Goal: Use online tool/utility: Utilize a website feature to perform a specific function

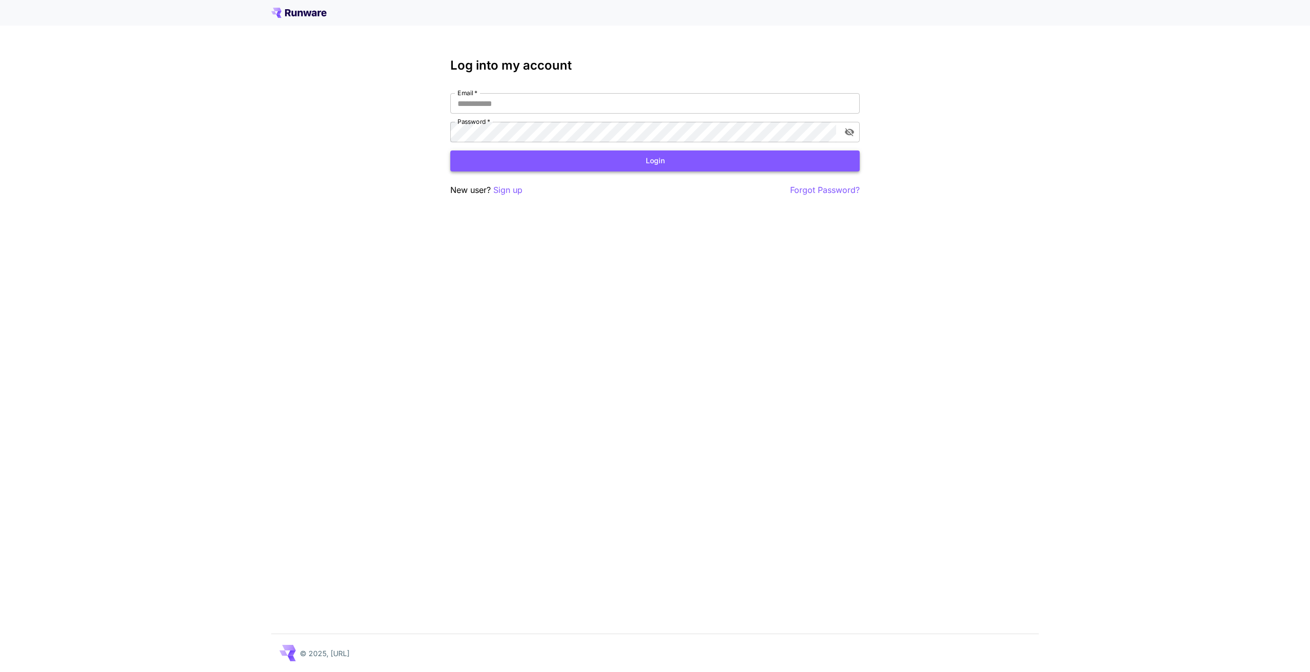
type input "**********"
click at [570, 158] on button "Login" at bounding box center [654, 160] width 409 height 21
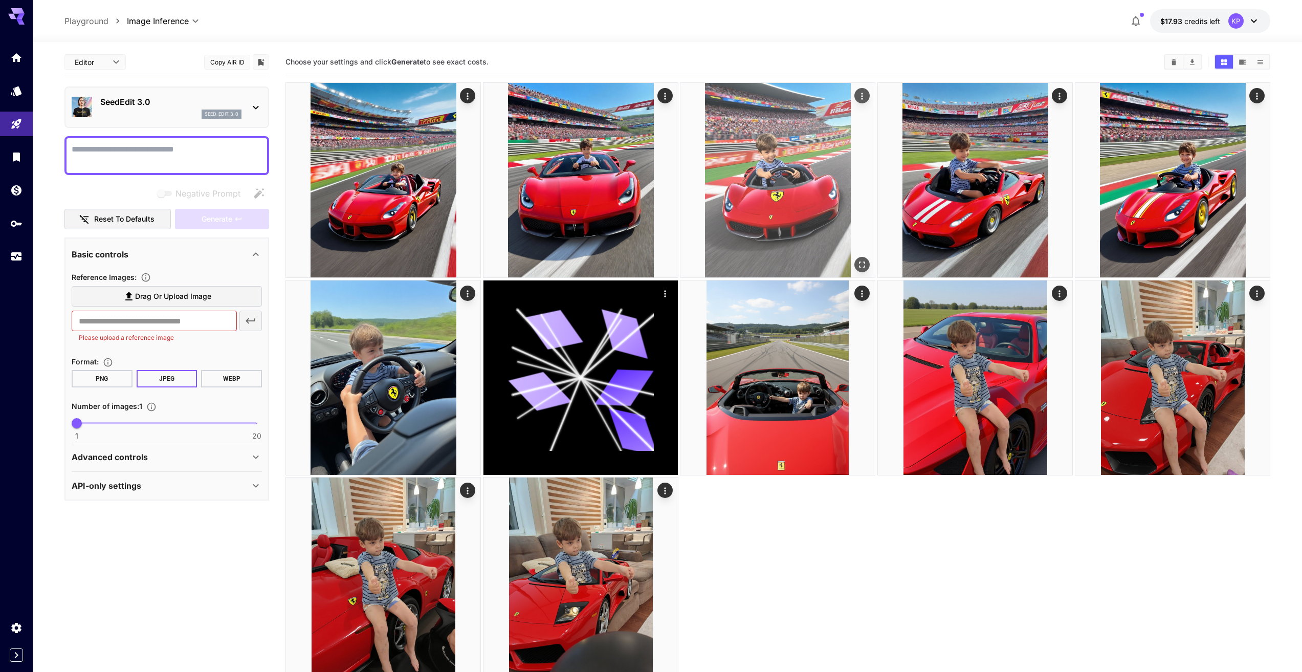
click at [779, 206] on img at bounding box center [777, 180] width 194 height 194
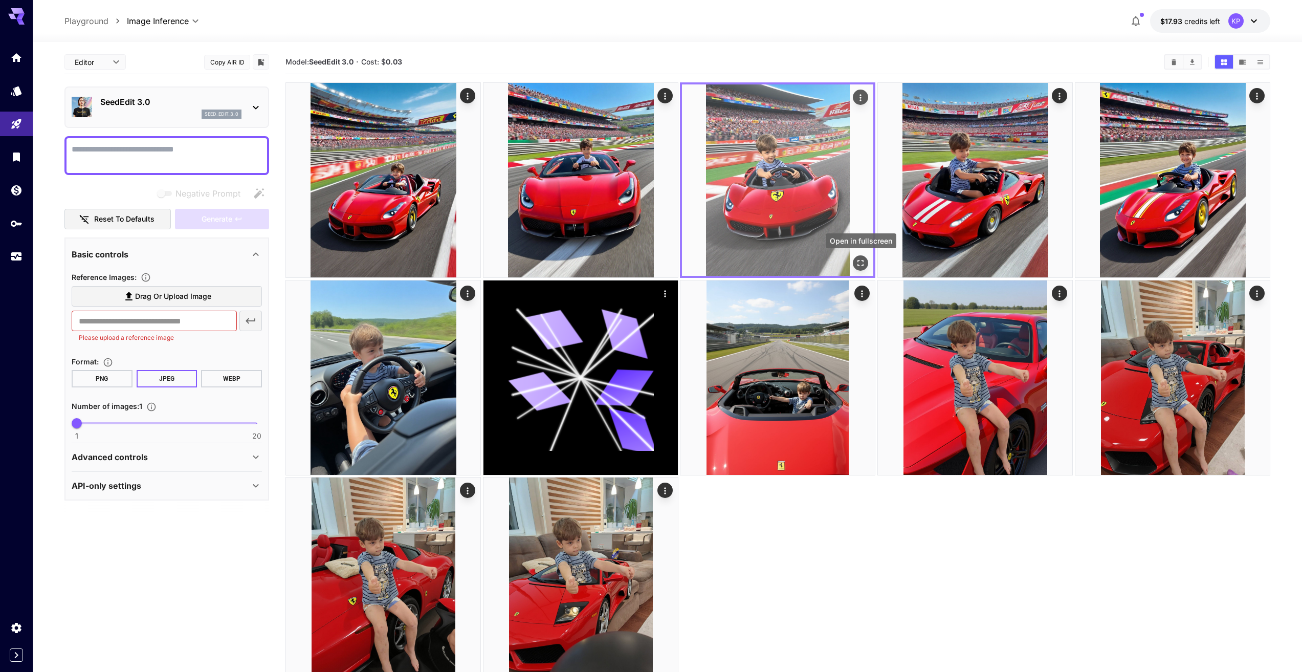
click at [859, 261] on icon "Open in fullscreen" at bounding box center [861, 263] width 10 height 10
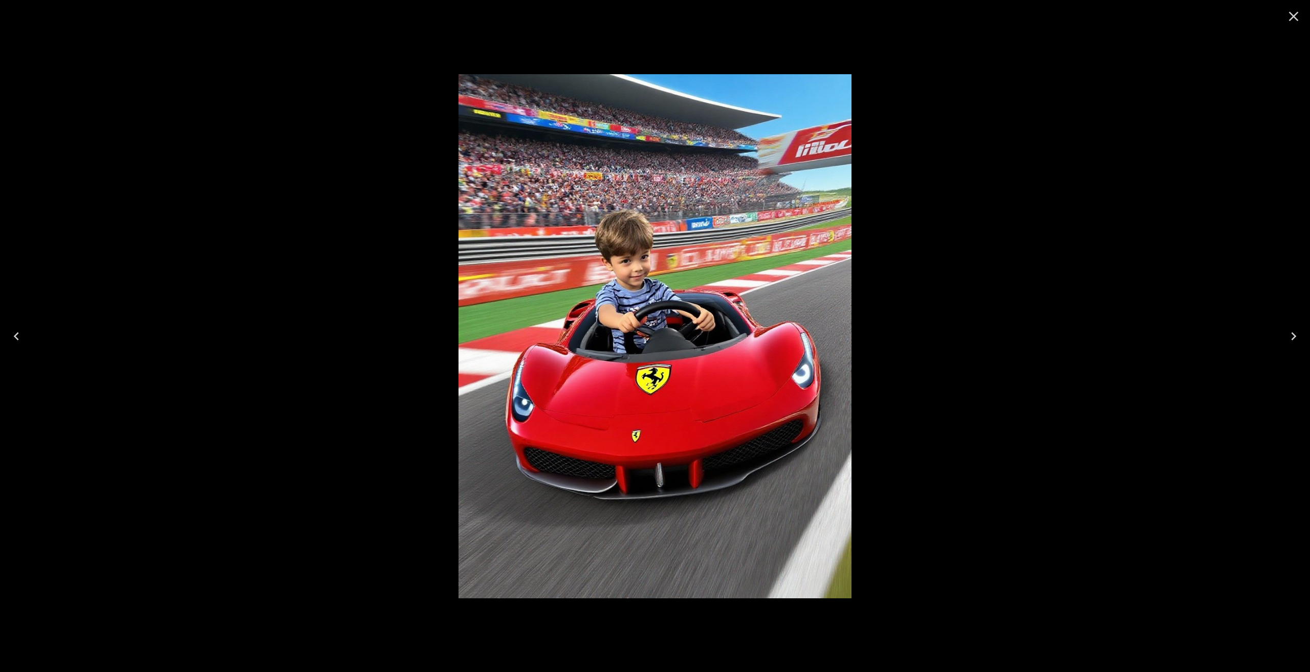
click at [1291, 335] on icon "Next" at bounding box center [1293, 336] width 16 height 16
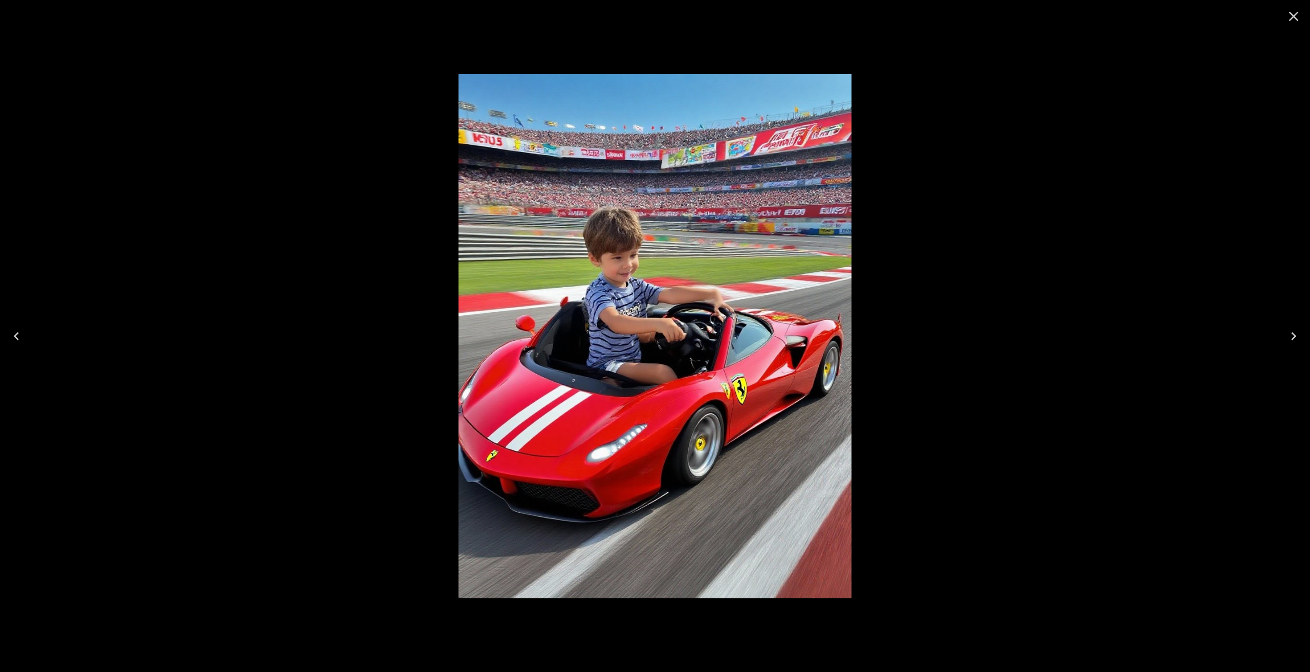
click at [1291, 335] on icon "Next" at bounding box center [1293, 336] width 16 height 16
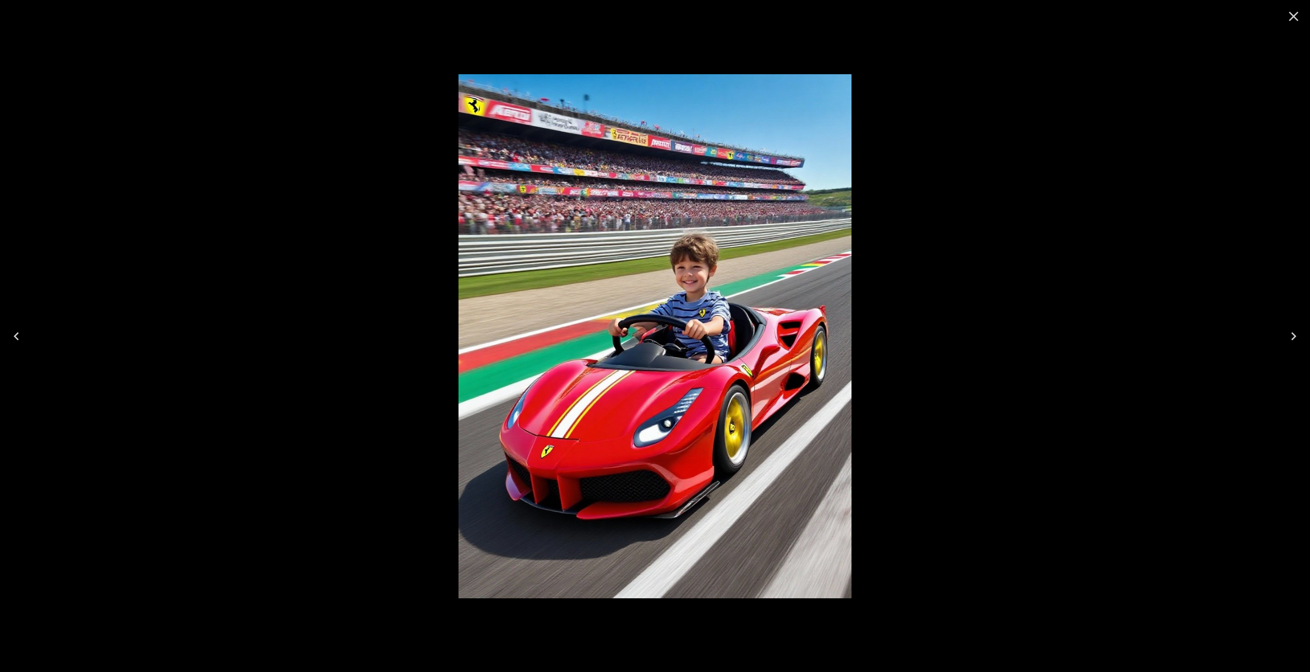
click at [1291, 335] on icon "Next" at bounding box center [1293, 336] width 16 height 16
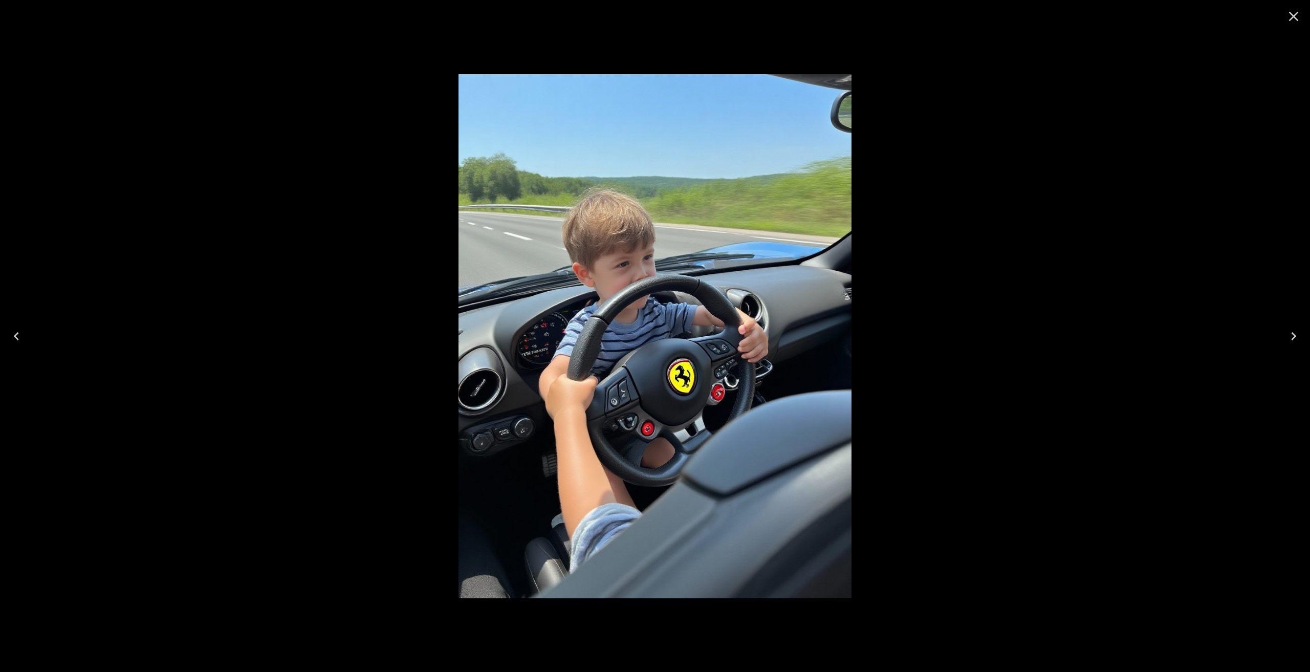
click at [1291, 335] on icon "Next" at bounding box center [1293, 336] width 16 height 16
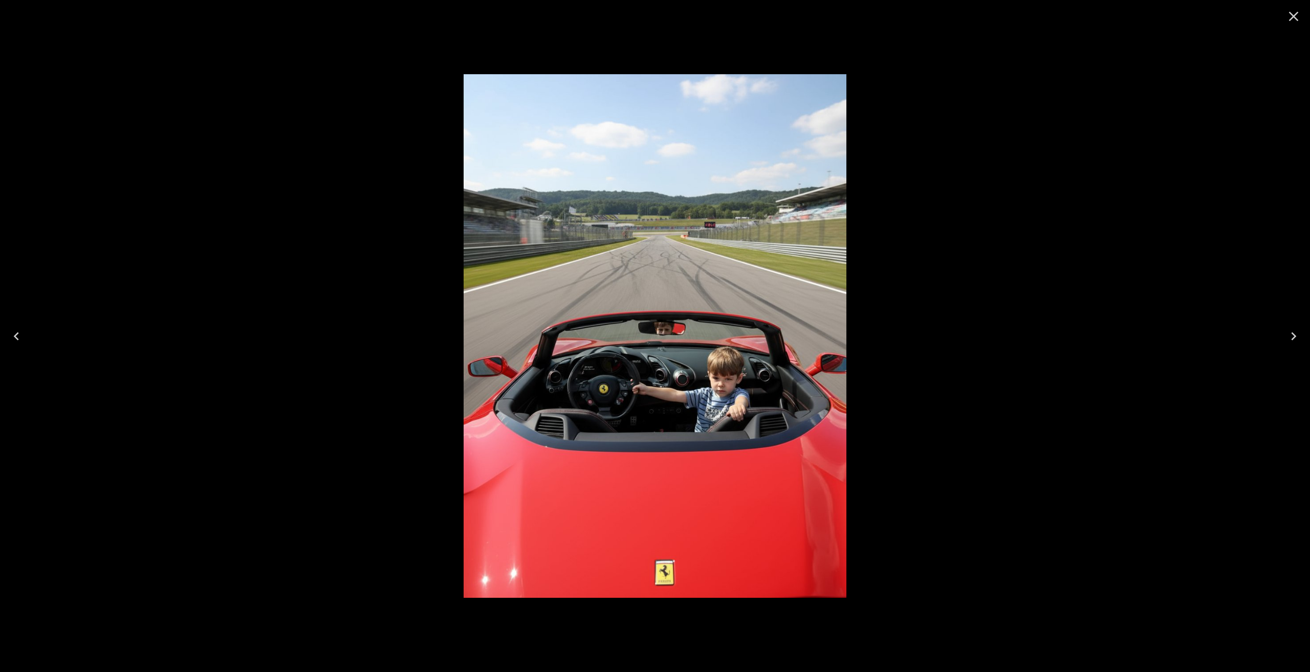
click at [1291, 335] on icon "Next" at bounding box center [1293, 336] width 16 height 16
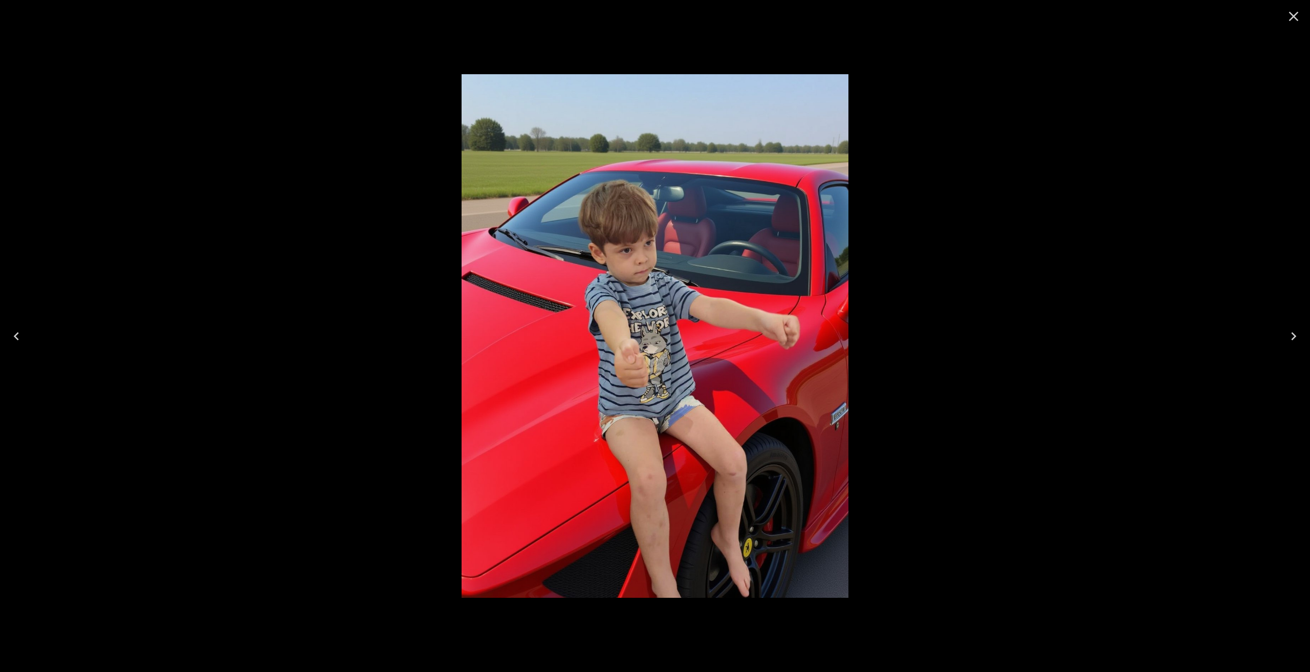
click at [1291, 335] on icon "Next" at bounding box center [1293, 336] width 16 height 16
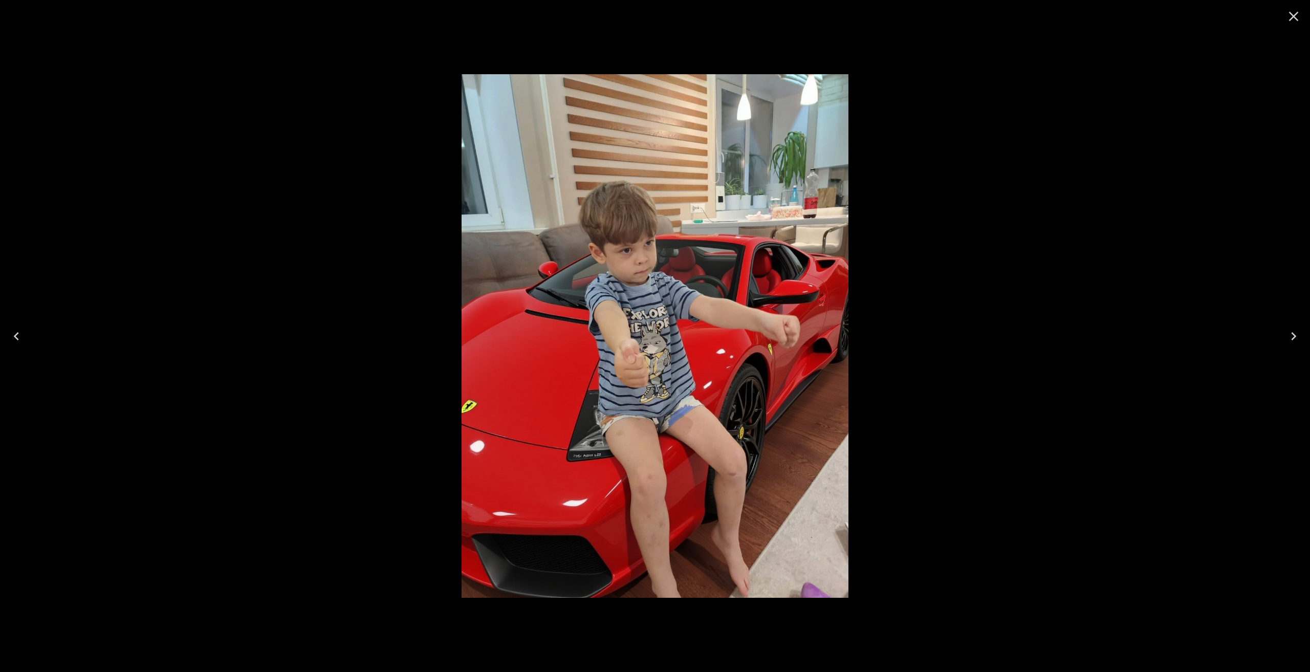
click at [1291, 335] on icon "Next" at bounding box center [1293, 336] width 16 height 16
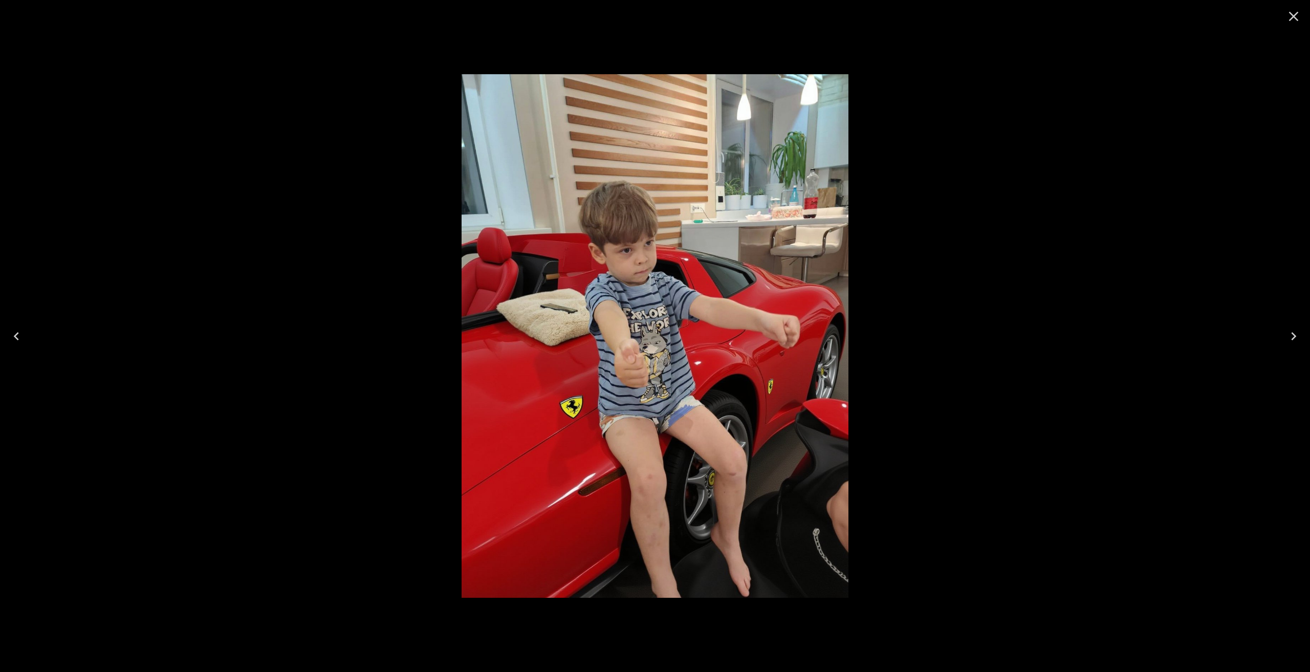
click at [1291, 335] on icon "Next" at bounding box center [1293, 336] width 16 height 16
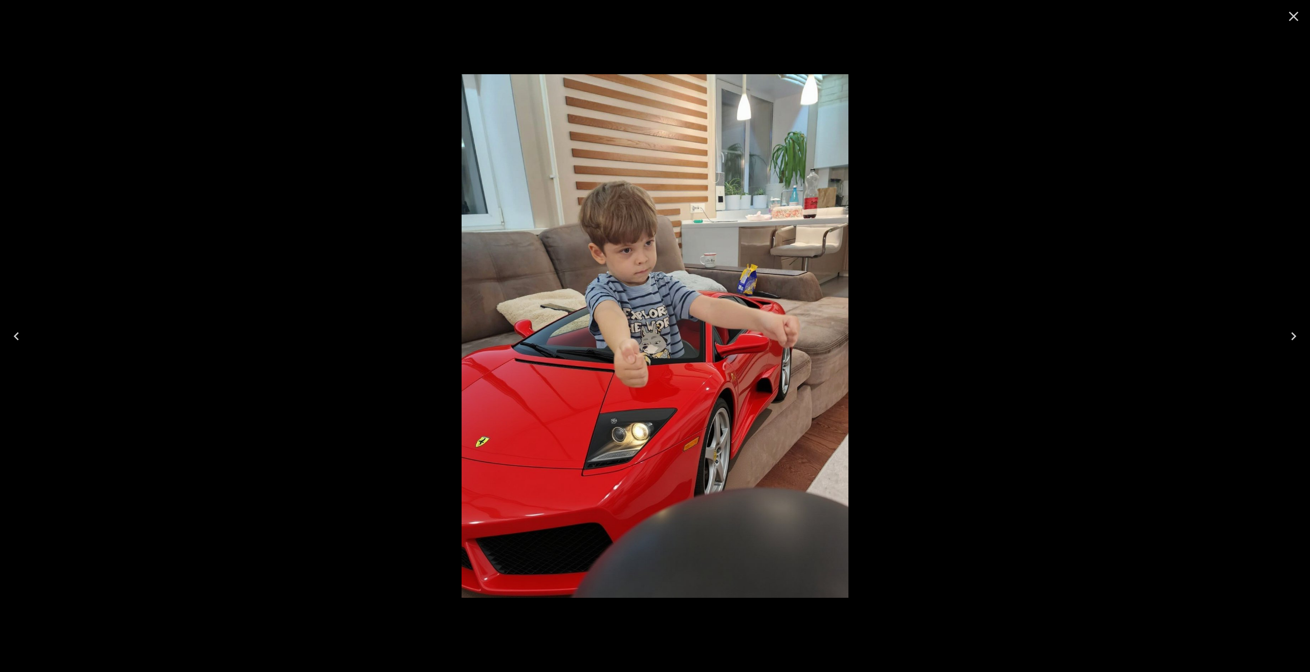
click at [1291, 335] on icon "Next" at bounding box center [1293, 336] width 16 height 16
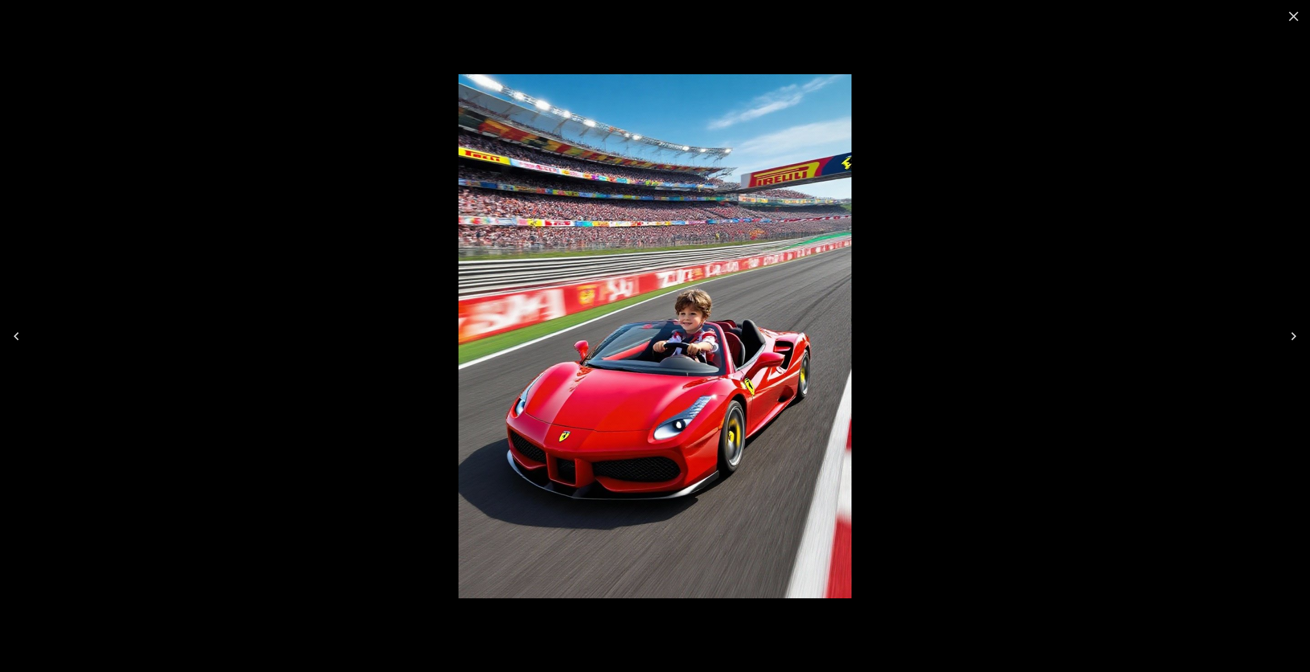
click at [1291, 335] on icon "Next" at bounding box center [1293, 336] width 16 height 16
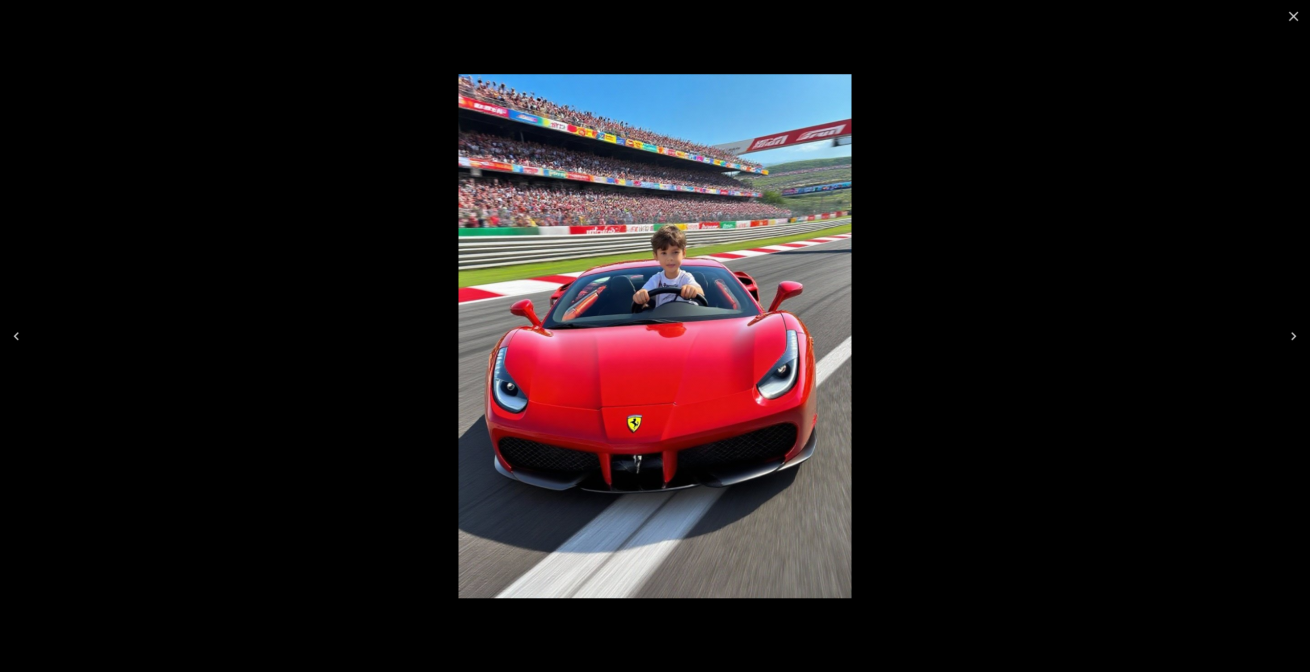
click at [1291, 335] on icon "Next" at bounding box center [1293, 336] width 16 height 16
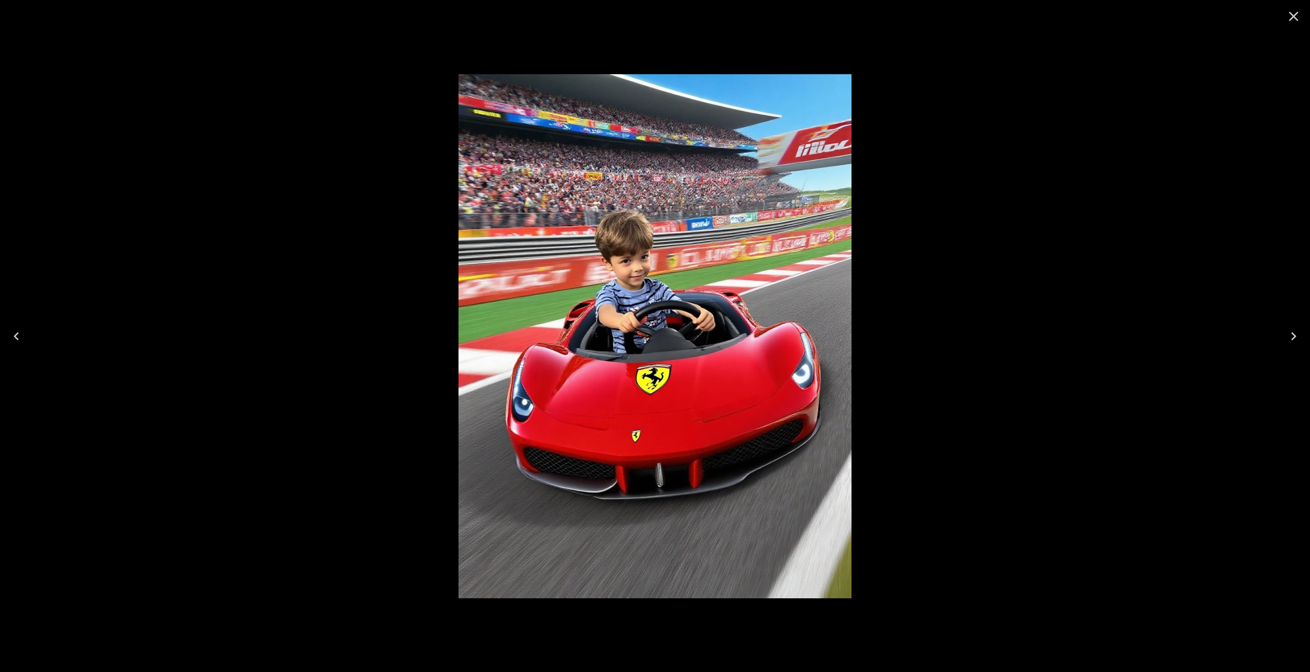
click at [1291, 335] on icon "Next" at bounding box center [1293, 336] width 16 height 16
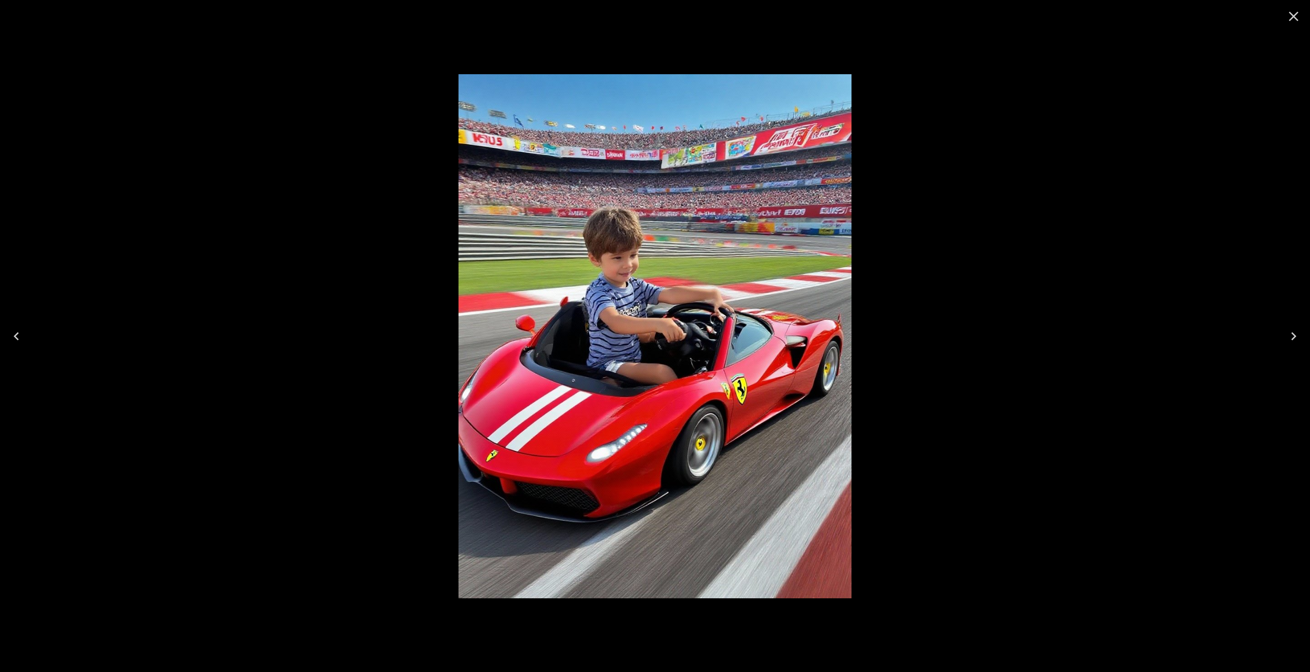
click at [1291, 335] on icon "Next" at bounding box center [1293, 336] width 16 height 16
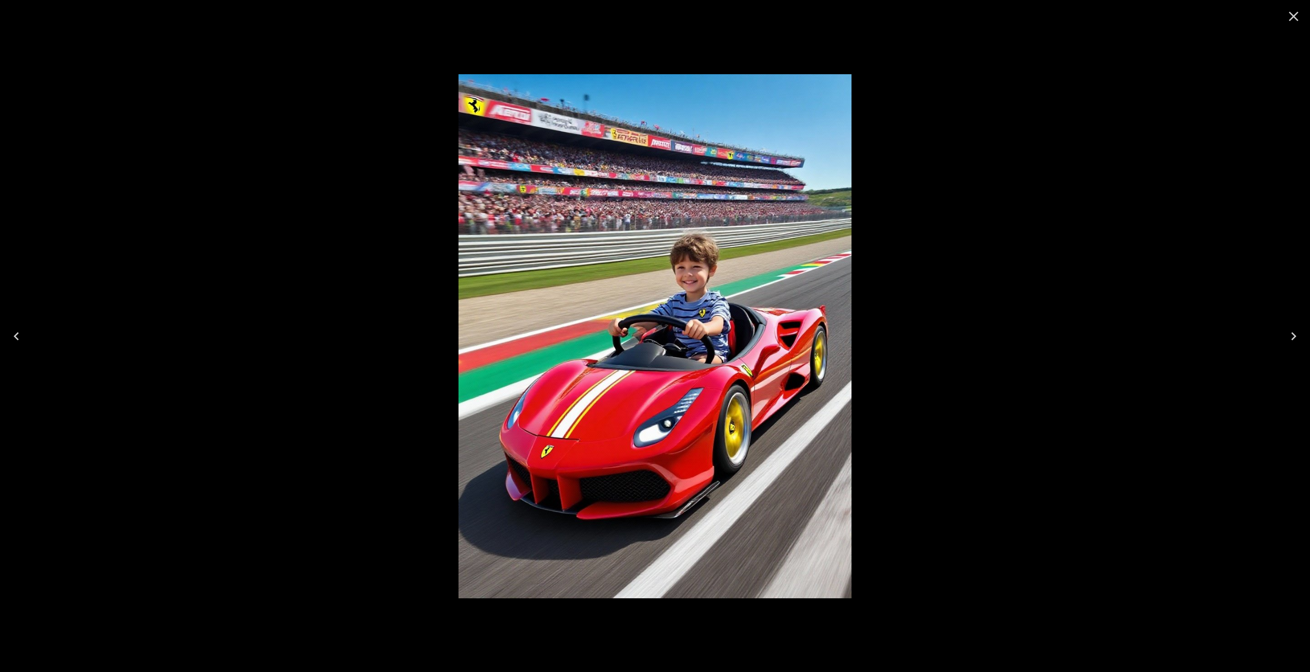
click at [1291, 335] on icon "Next" at bounding box center [1293, 336] width 16 height 16
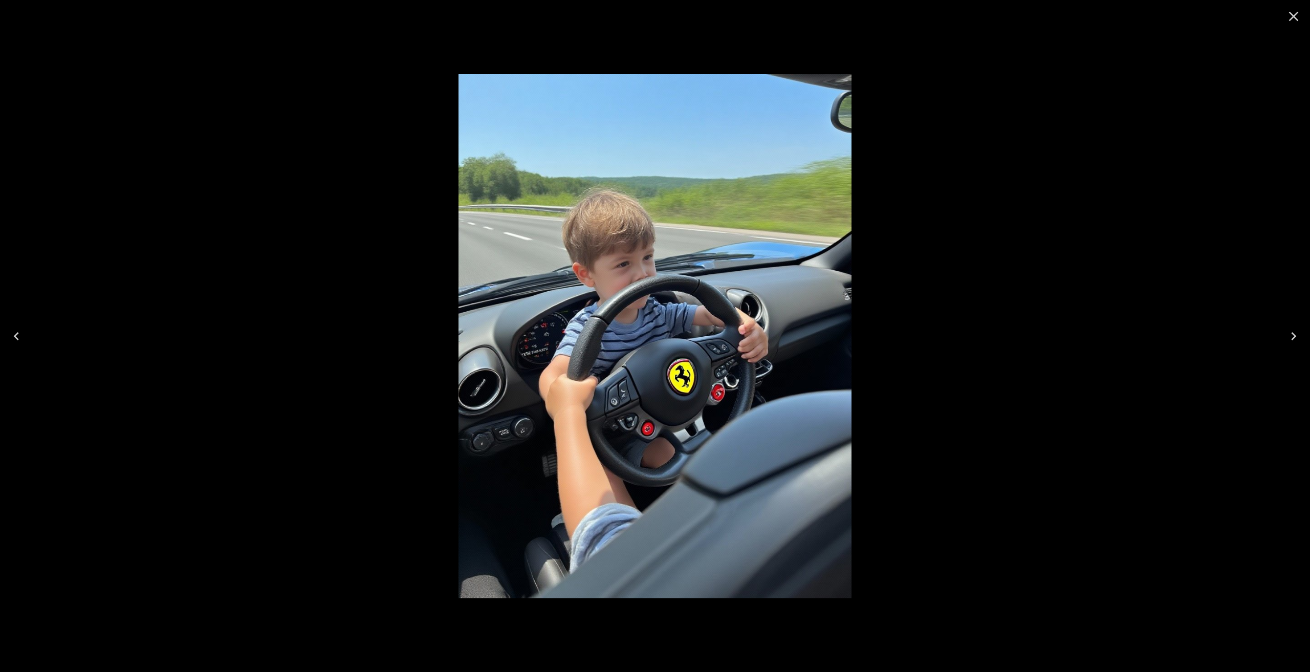
click at [1291, 335] on icon "Next" at bounding box center [1293, 336] width 16 height 16
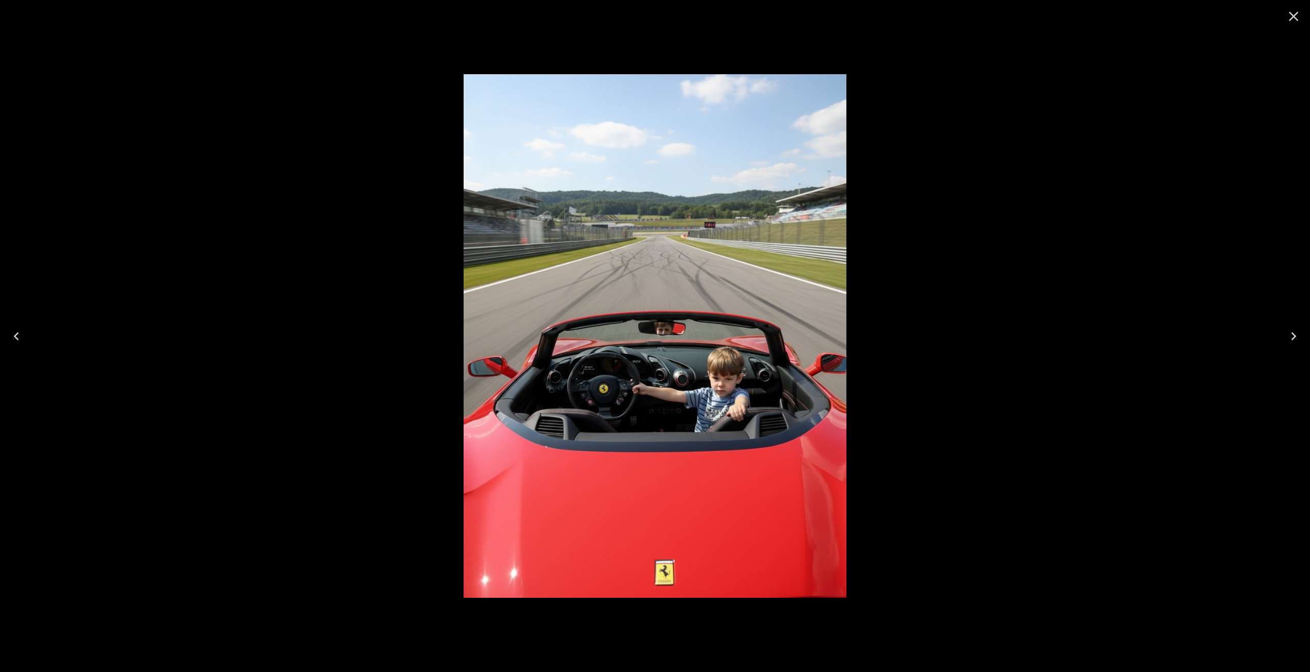
click at [1291, 335] on icon "Next" at bounding box center [1293, 336] width 16 height 16
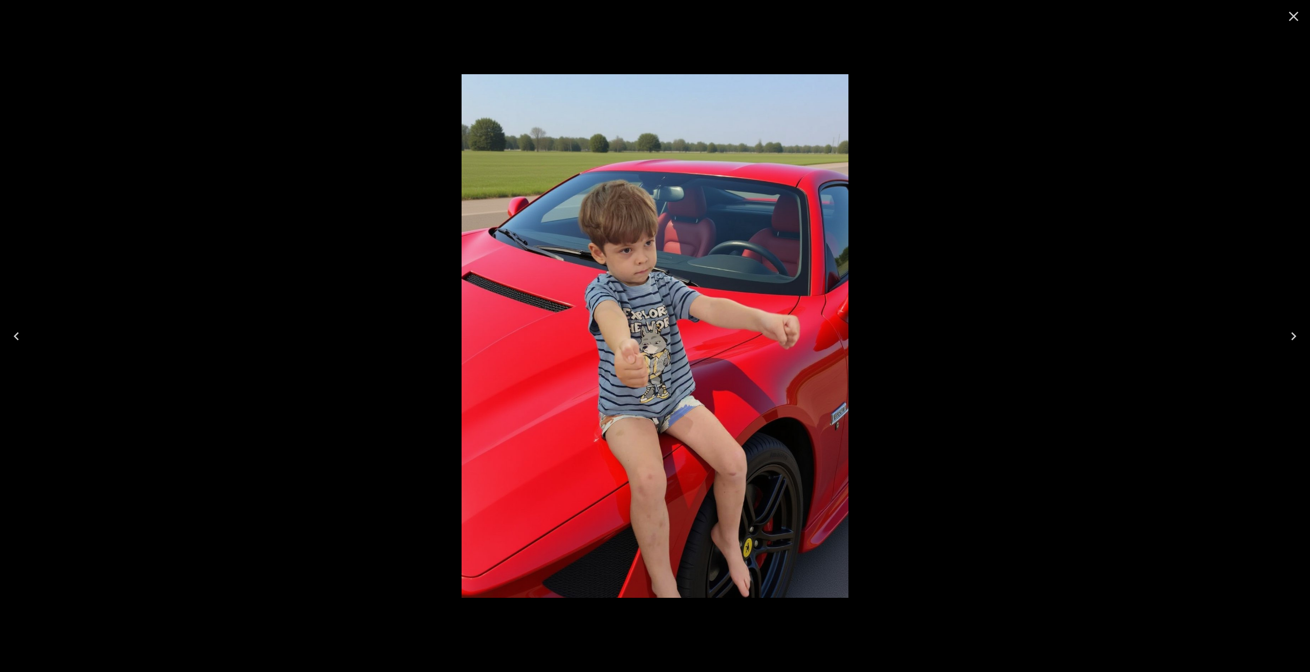
click at [1288, 23] on icon "Close" at bounding box center [1293, 16] width 16 height 16
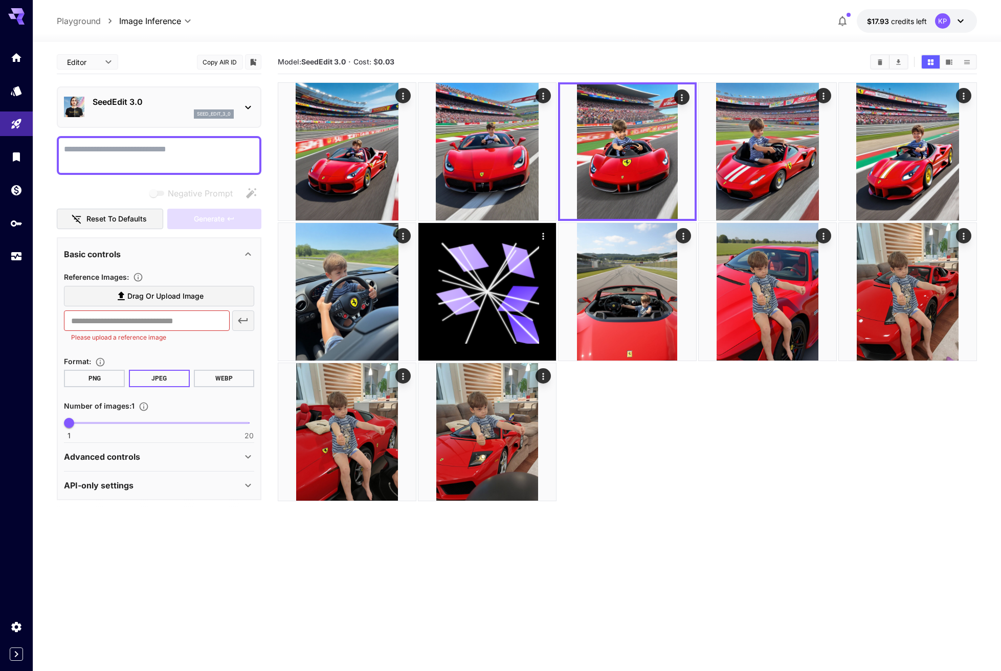
click at [160, 104] on p "SeedEdit 3.0" at bounding box center [163, 102] width 141 height 12
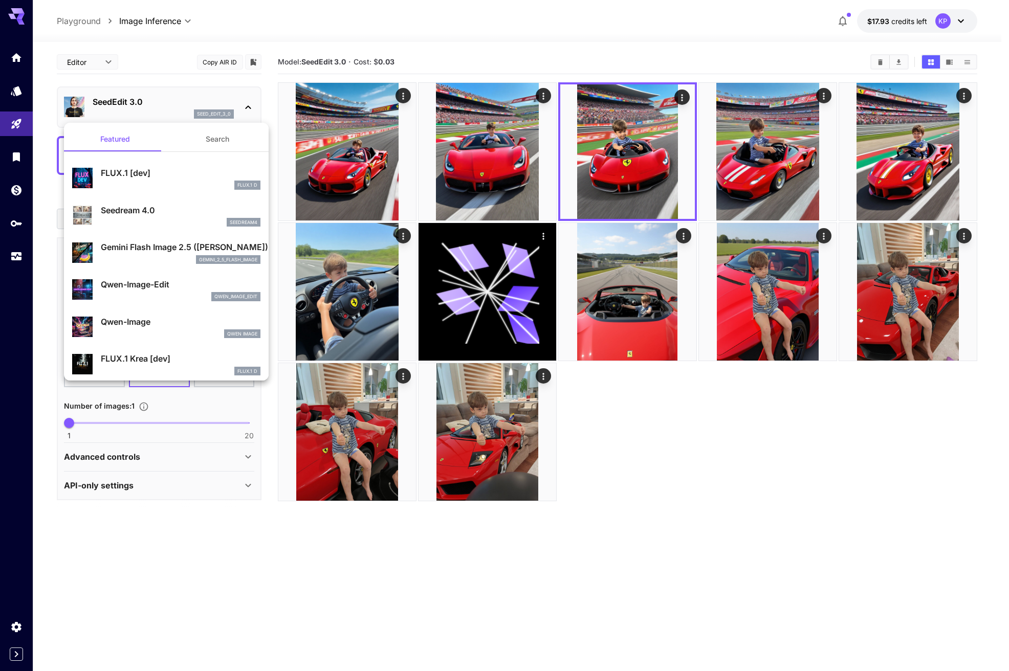
click at [164, 214] on p "Seedream 4.0" at bounding box center [181, 210] width 160 height 12
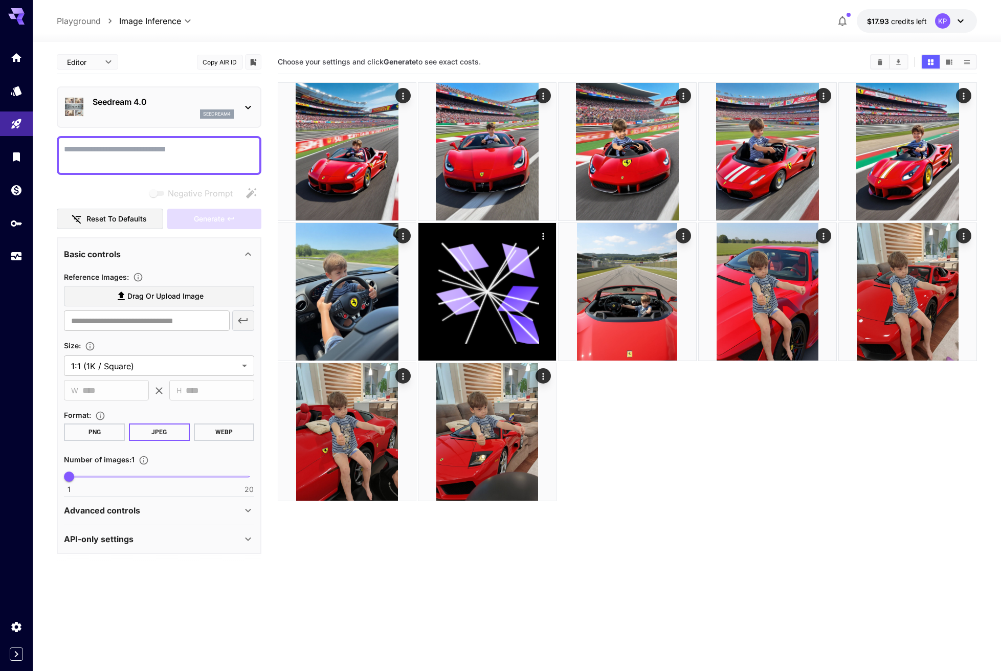
click at [161, 21] on body "**********" at bounding box center [500, 376] width 1001 height 752
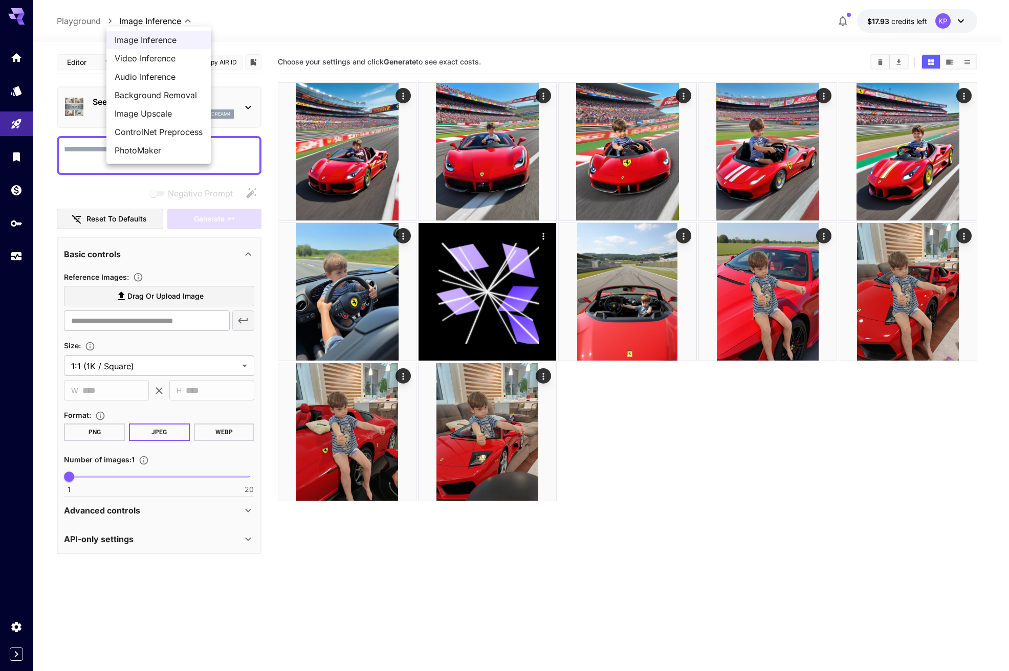
click at [166, 152] on span "PhotoMaker" at bounding box center [159, 150] width 88 height 12
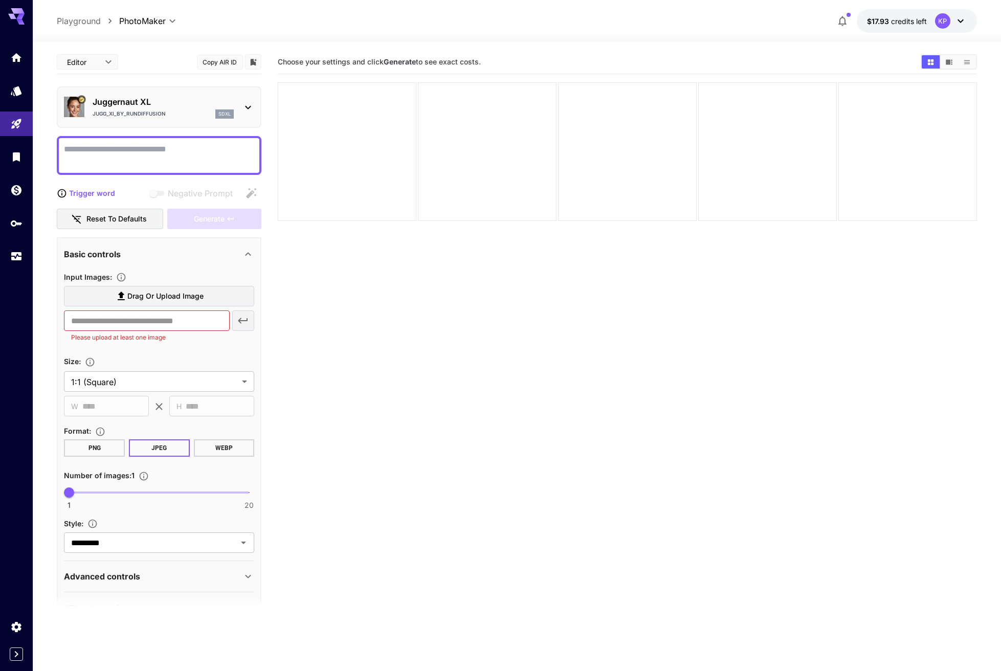
click at [150, 20] on body "**********" at bounding box center [500, 376] width 1001 height 752
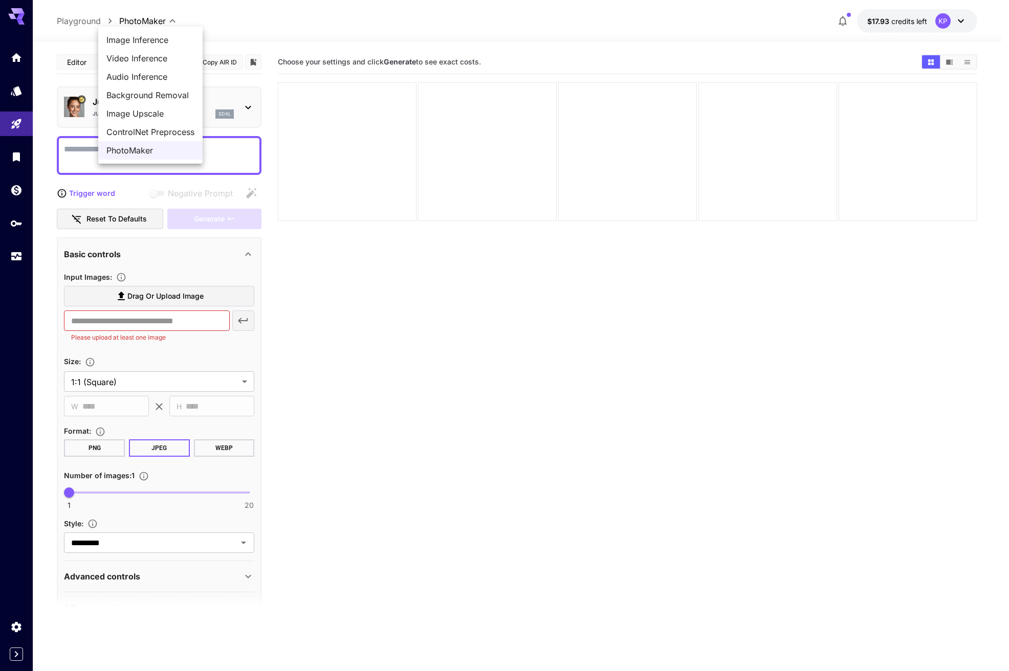
click at [161, 59] on span "Video Inference" at bounding box center [150, 58] width 88 height 12
type input "**********"
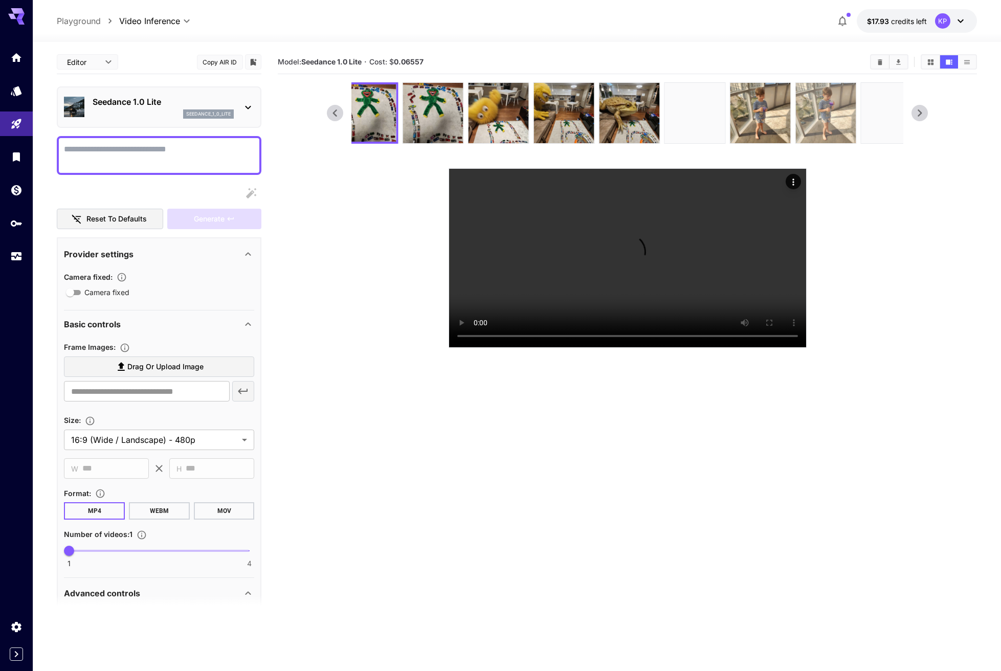
click at [826, 124] on img at bounding box center [826, 113] width 60 height 60
click at [653, 347] on video at bounding box center [627, 258] width 357 height 179
click at [642, 347] on video at bounding box center [627, 258] width 357 height 179
click at [680, 318] on video at bounding box center [627, 258] width 357 height 179
click at [918, 116] on icon at bounding box center [919, 112] width 15 height 15
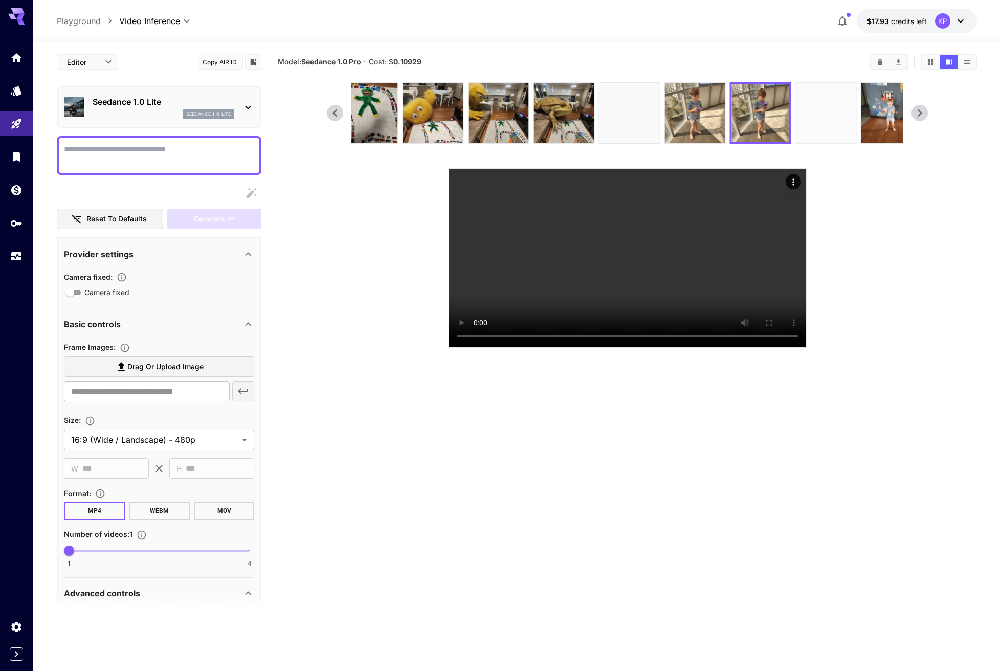
click at [825, 125] on img at bounding box center [826, 113] width 60 height 60
click at [889, 130] on img at bounding box center [891, 113] width 60 height 60
click at [732, 322] on video at bounding box center [627, 258] width 357 height 179
click at [653, 347] on video at bounding box center [627, 258] width 357 height 179
click at [658, 347] on video at bounding box center [627, 258] width 357 height 179
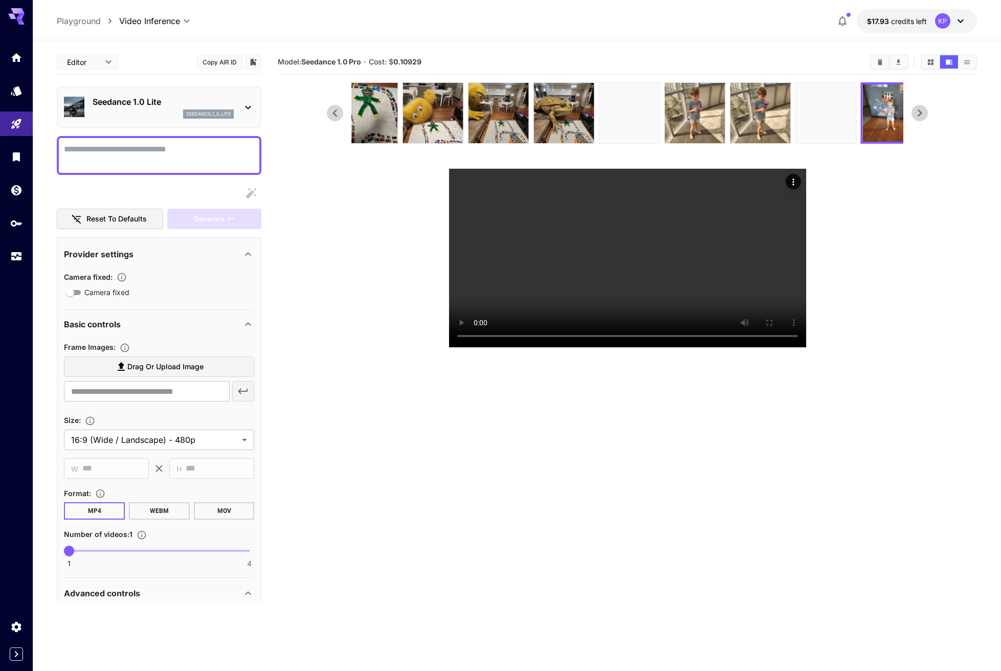
click at [923, 115] on icon at bounding box center [919, 112] width 15 height 15
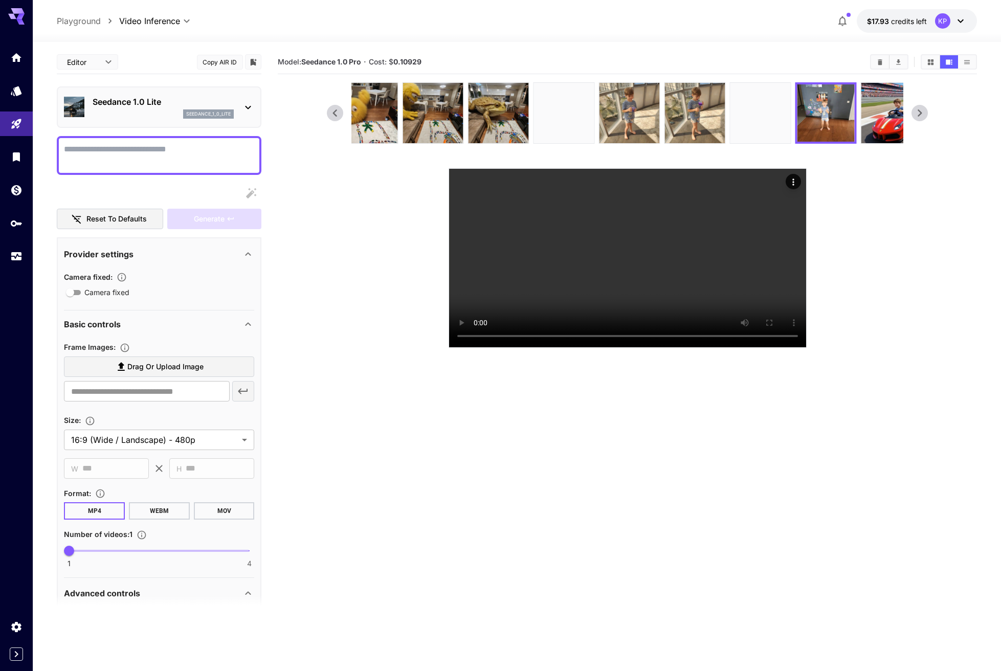
click at [923, 115] on icon at bounding box center [919, 112] width 15 height 15
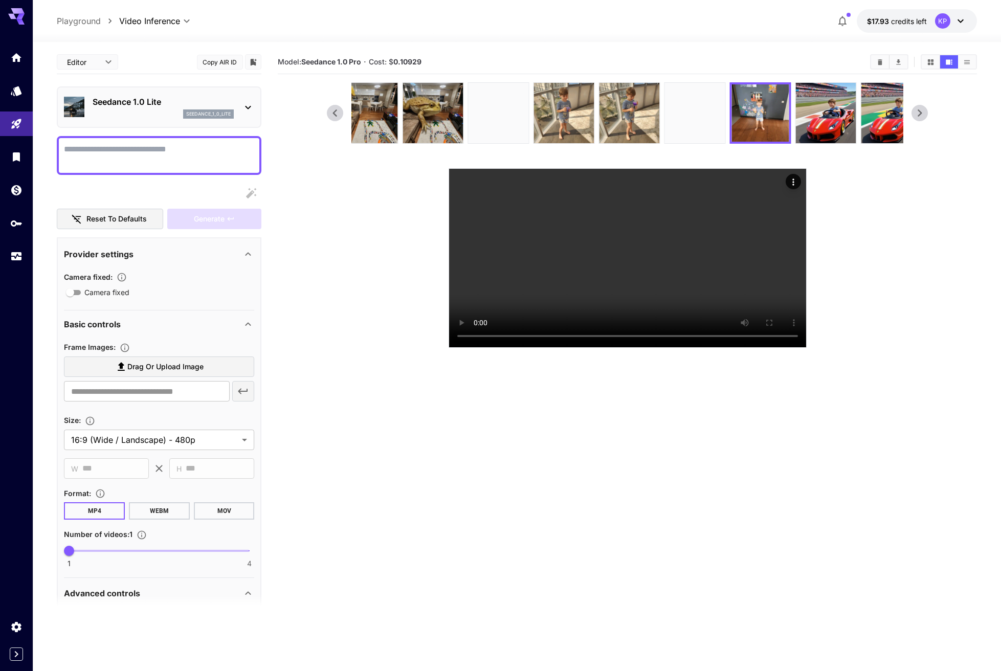
click at [923, 115] on icon at bounding box center [919, 112] width 15 height 15
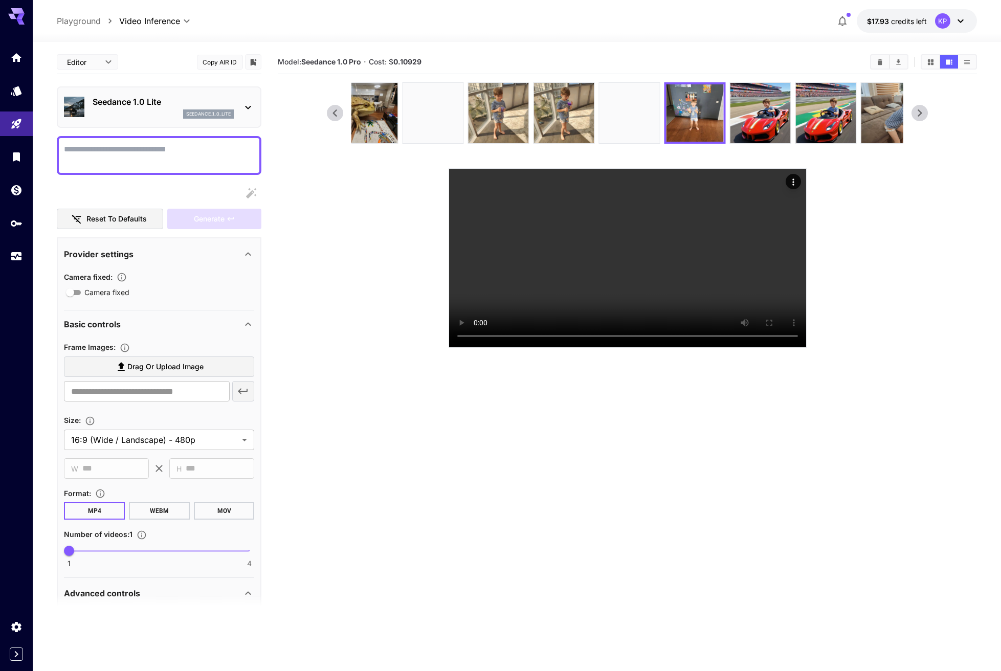
click at [923, 115] on icon at bounding box center [919, 112] width 15 height 15
